Goal: Task Accomplishment & Management: Manage account settings

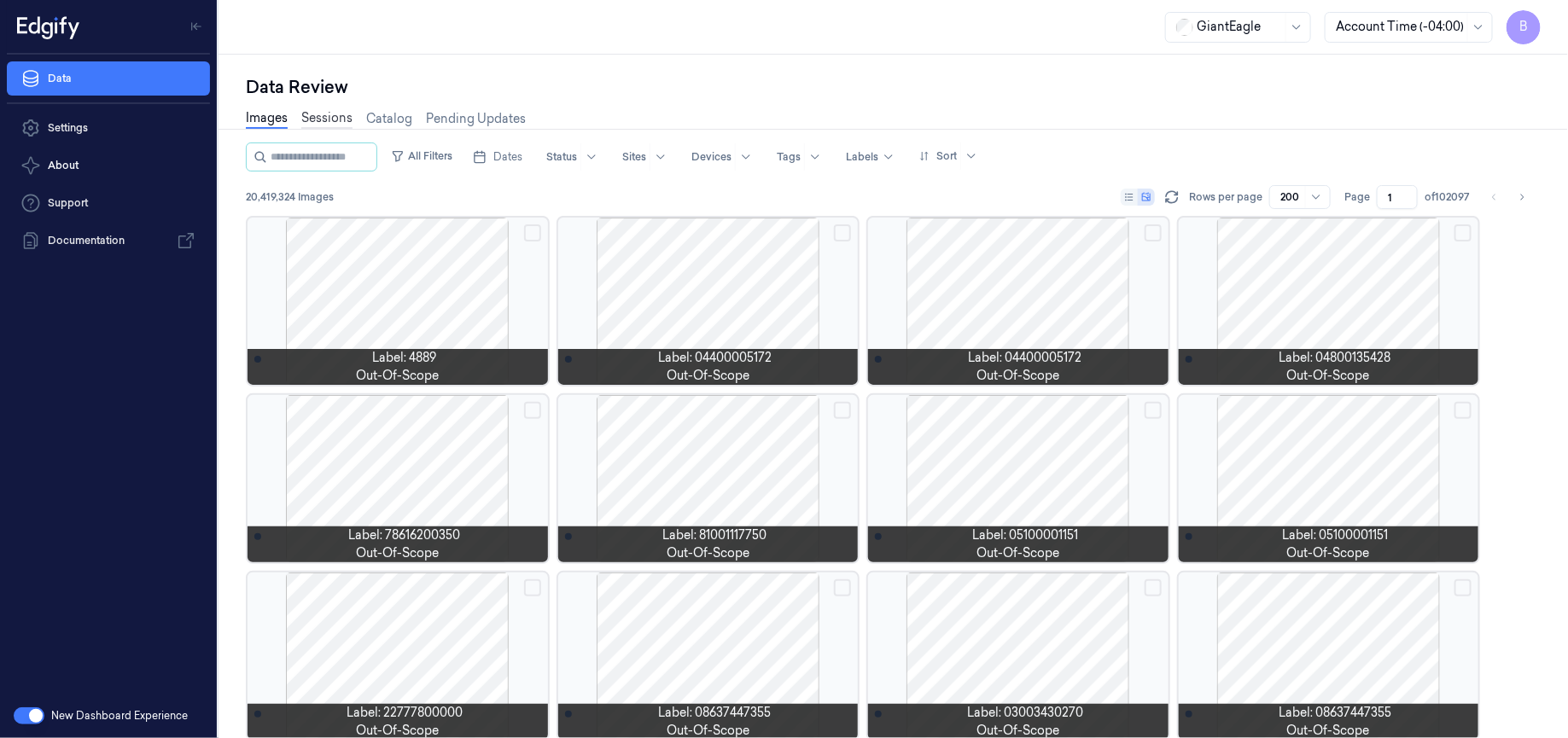
click at [327, 120] on link "Sessions" at bounding box center [326, 119] width 52 height 19
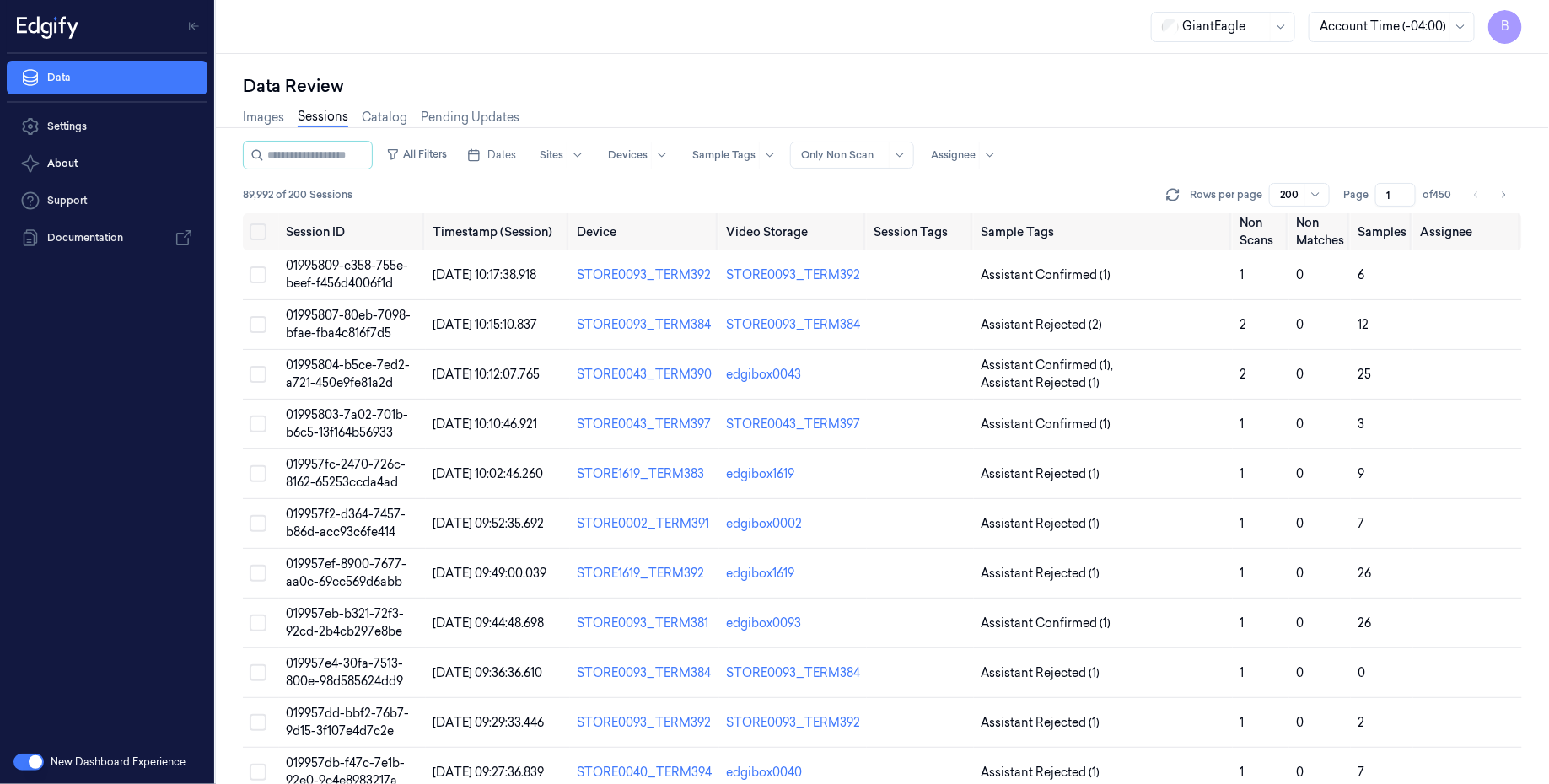
click at [1504, 29] on span "B" at bounding box center [1505, 27] width 34 height 34
click at [1360, 224] on span "Logout" at bounding box center [1415, 229] width 201 height 16
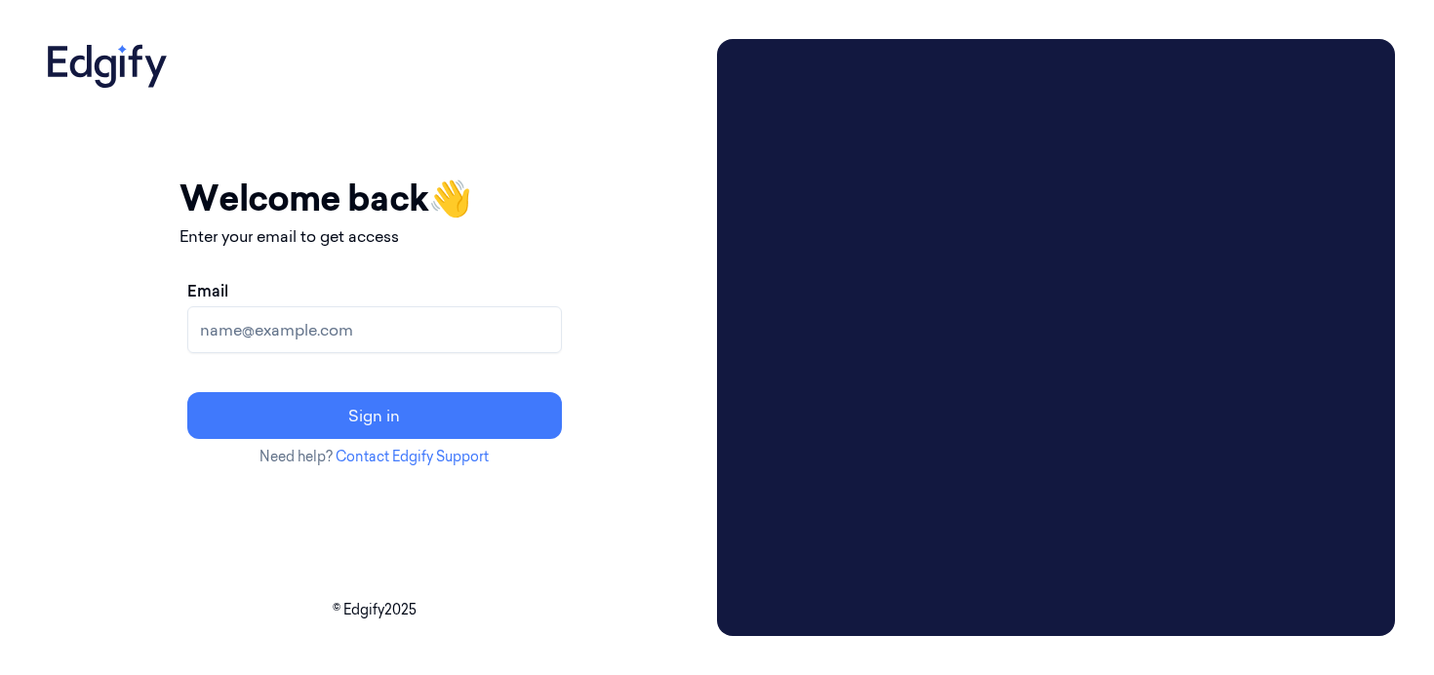
click at [408, 341] on input "Email" at bounding box center [374, 329] width 375 height 47
type input "[EMAIL_ADDRESS]"
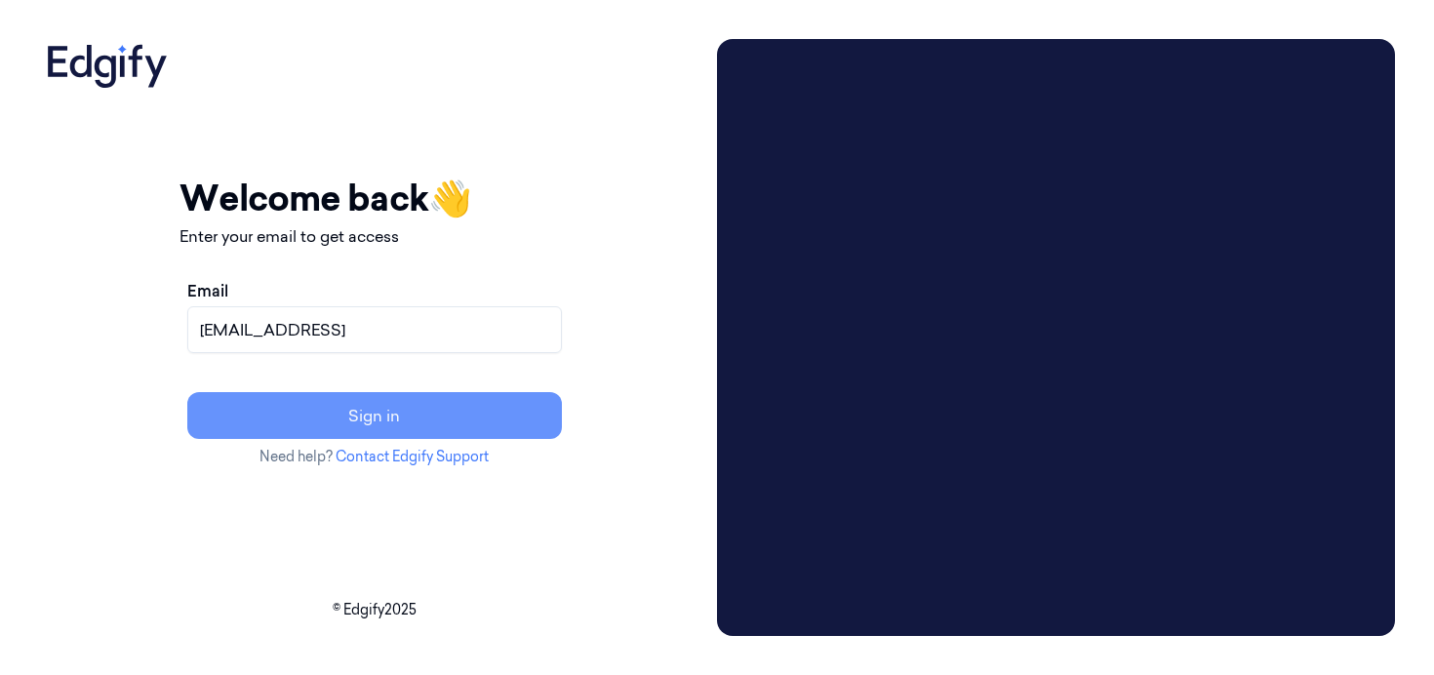
click at [424, 420] on button "Sign in" at bounding box center [374, 415] width 375 height 47
